Goal: Navigation & Orientation: Understand site structure

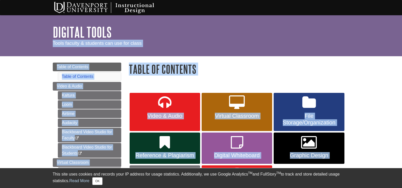
drag, startPoint x: 386, startPoint y: 0, endPoint x: 402, endPoint y: 93, distance: 94.8
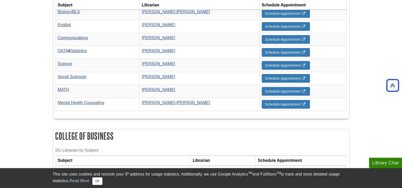
scroll to position [275, 0]
